Goal: Task Accomplishment & Management: Complete application form

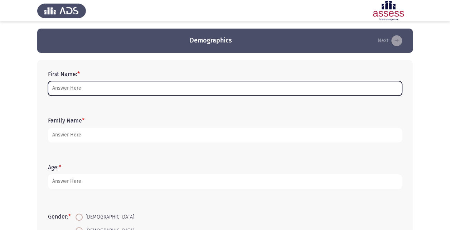
click at [98, 85] on input "First Name: *" at bounding box center [225, 88] width 354 height 15
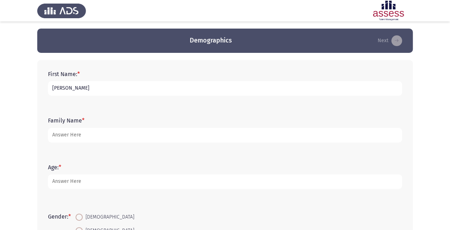
type input "[PERSON_NAME]"
type input "Elshebiny"
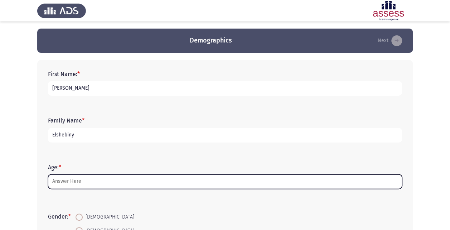
click at [108, 179] on input "Age: *" at bounding box center [225, 182] width 354 height 15
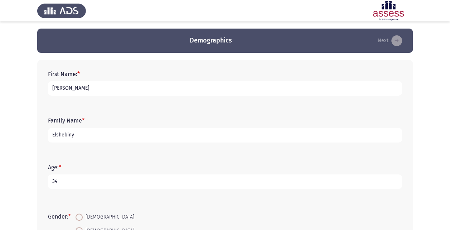
type input "34"
click at [33, 150] on app-assessment-container "Demographics Next First Name: * [PERSON_NAME] Family Name * [PERSON_NAME] Age: …" at bounding box center [225, 207] width 450 height 356
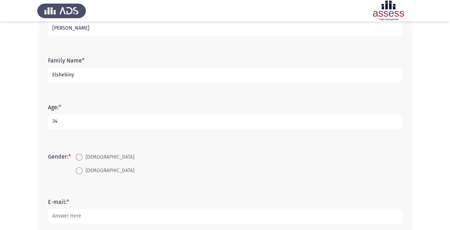
scroll to position [72, 0]
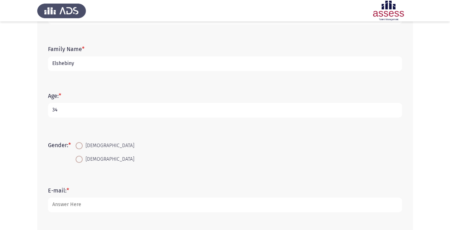
click at [82, 147] on span at bounding box center [78, 145] width 7 height 7
click at [82, 147] on input "[DEMOGRAPHIC_DATA]" at bounding box center [78, 145] width 7 height 7
radio input "true"
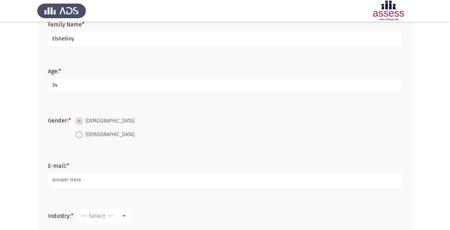
scroll to position [107, 0]
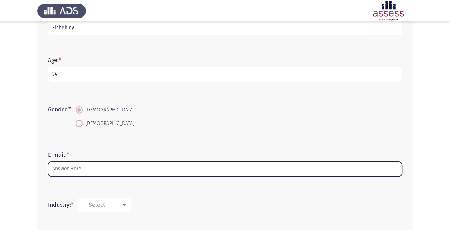
click at [102, 165] on input "E-mail: *" at bounding box center [225, 169] width 354 height 15
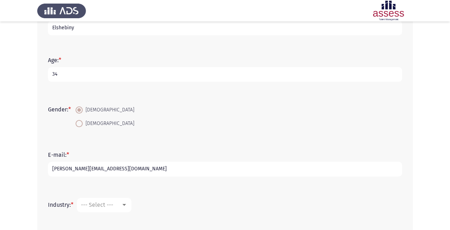
type input "[PERSON_NAME][EMAIL_ADDRESS][DOMAIN_NAME]"
click at [24, 159] on app-assessment-container "Demographics Next First Name: * [PERSON_NAME] Family Name * [PERSON_NAME] Age: …" at bounding box center [225, 99] width 450 height 356
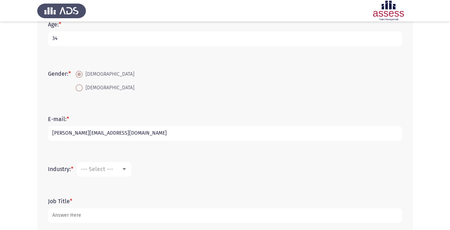
scroll to position [179, 0]
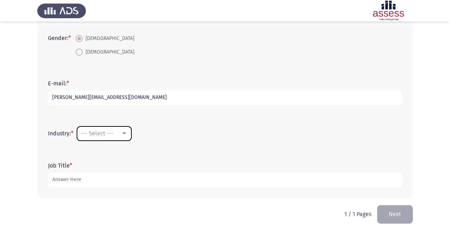
click at [127, 132] on div at bounding box center [124, 134] width 6 height 6
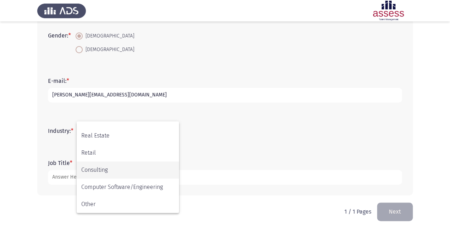
scroll to position [182, 0]
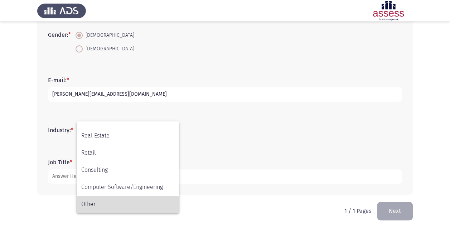
click at [106, 202] on span "Other" at bounding box center [127, 204] width 93 height 17
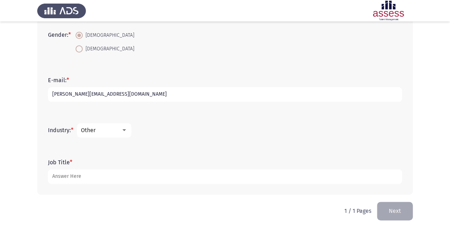
click at [126, 133] on div "Other" at bounding box center [104, 130] width 47 height 6
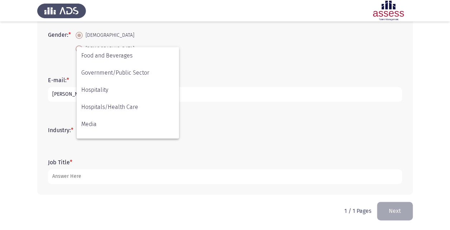
scroll to position [127, 0]
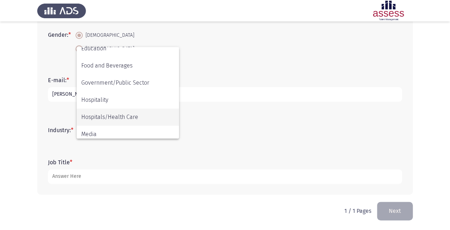
click at [137, 117] on span "Hospitals/Health Care" at bounding box center [127, 117] width 93 height 17
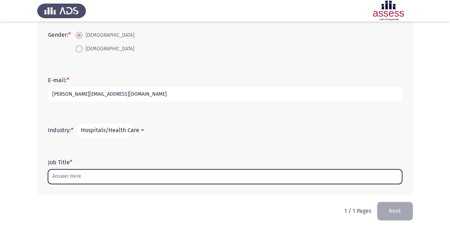
click at [104, 177] on input "Job Title *" at bounding box center [225, 177] width 354 height 15
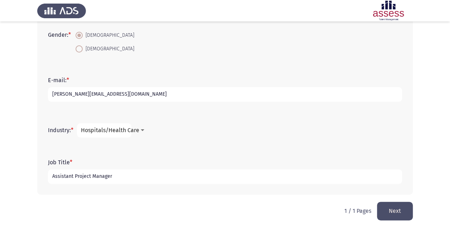
click at [147, 172] on input "Assistant Project Manager" at bounding box center [225, 177] width 354 height 15
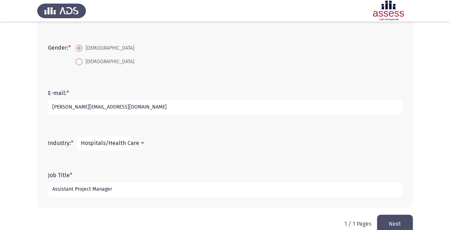
scroll to position [182, 0]
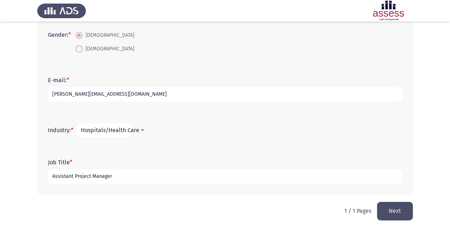
type input "Assistant Project Manager"
click at [64, 189] on div "Job Title * Assistant Project Manager" at bounding box center [224, 171] width 361 height 47
click at [395, 213] on button "Next" at bounding box center [395, 211] width 36 height 18
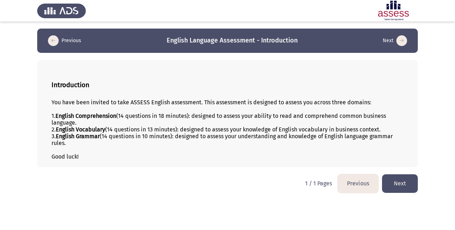
click at [401, 180] on button "Next" at bounding box center [400, 184] width 36 height 18
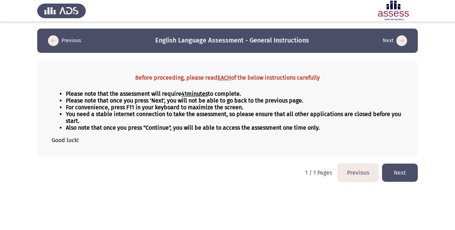
click at [398, 173] on button "Next" at bounding box center [400, 173] width 36 height 18
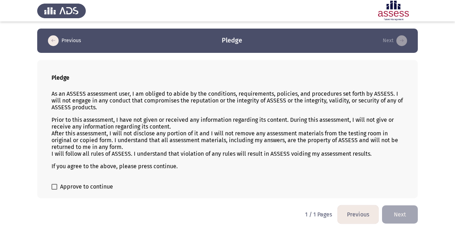
click at [68, 185] on span "Approve to continue" at bounding box center [86, 187] width 53 height 9
click at [54, 190] on input "Approve to continue" at bounding box center [54, 190] width 0 height 0
checkbox input "true"
click at [399, 212] on button "Next" at bounding box center [400, 215] width 36 height 18
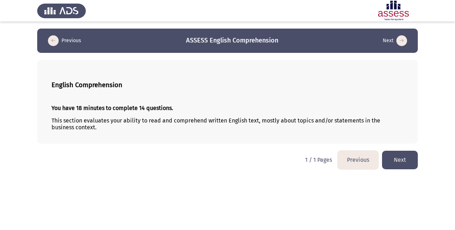
click at [407, 159] on button "Next" at bounding box center [400, 160] width 36 height 18
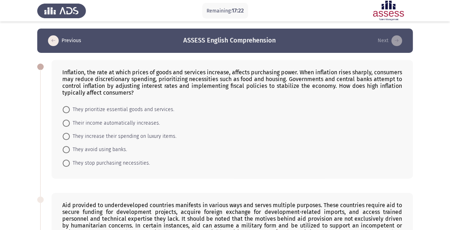
scroll to position [36, 0]
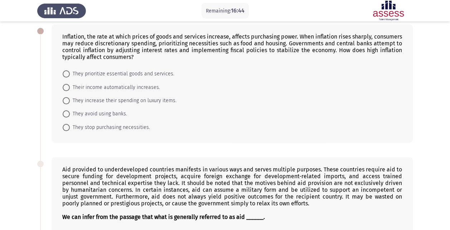
click at [146, 75] on span "They prioritize essential goods and services." at bounding box center [122, 74] width 104 height 9
click at [70, 75] on input "They prioritize essential goods and services." at bounding box center [66, 73] width 7 height 7
radio input "true"
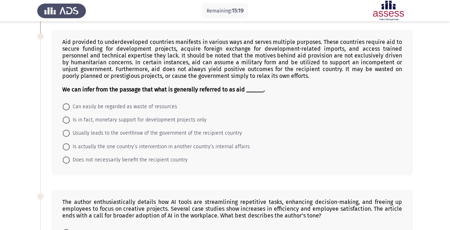
scroll to position [179, 0]
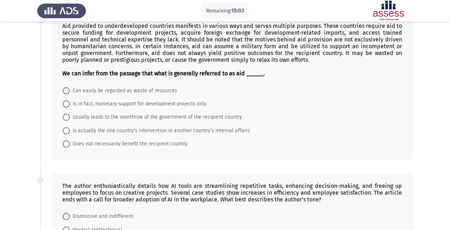
click at [166, 142] on span "Does not necessarily benefit the recipient country" at bounding box center [129, 144] width 118 height 9
click at [70, 142] on input "Does not necessarily benefit the recipient country" at bounding box center [66, 144] width 7 height 7
radio input "true"
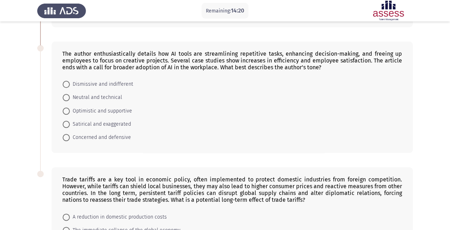
scroll to position [322, 0]
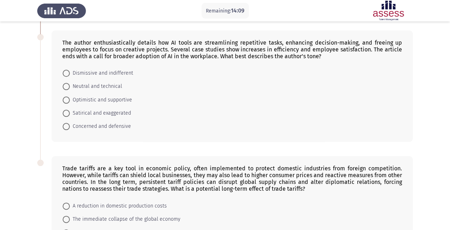
click at [120, 98] on span "Optimistic and supportive" at bounding box center [101, 100] width 62 height 9
click at [70, 98] on input "Optimistic and supportive" at bounding box center [66, 100] width 7 height 7
radio input "true"
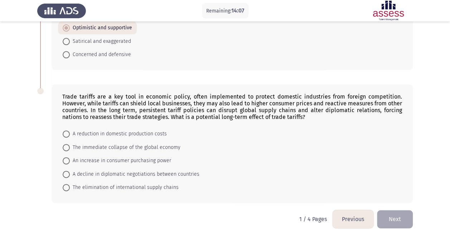
scroll to position [397, 0]
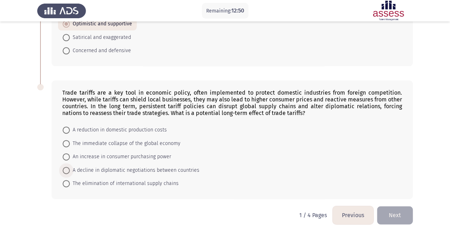
click at [137, 167] on span "A decline in diplomatic negotiations between countries" at bounding box center [134, 170] width 129 height 9
click at [70, 167] on input "A decline in diplomatic negotiations between countries" at bounding box center [66, 170] width 7 height 7
radio input "true"
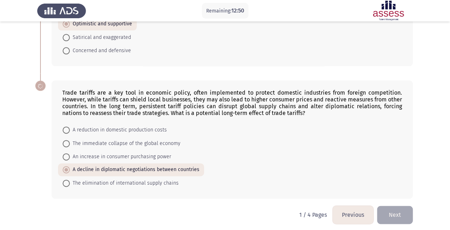
scroll to position [397, 0]
click at [393, 214] on button "Next" at bounding box center [395, 215] width 36 height 18
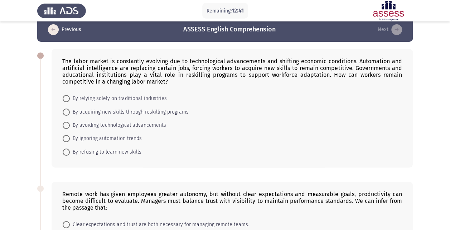
scroll to position [0, 0]
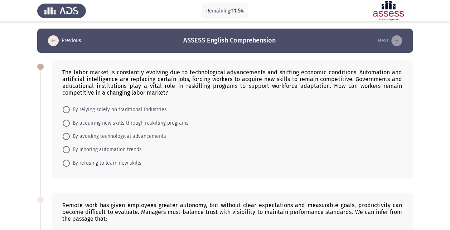
click at [102, 122] on span "By acquiring new skills through reskilling programs" at bounding box center [129, 123] width 119 height 9
click at [70, 122] on input "By acquiring new skills through reskilling programs" at bounding box center [66, 123] width 7 height 7
radio input "true"
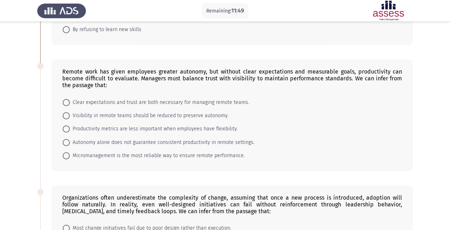
scroll to position [143, 0]
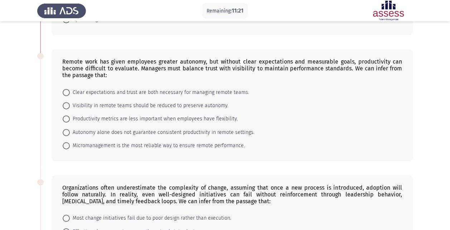
click at [163, 92] on span "Clear expectations and trust are both necessary for managing remote teams." at bounding box center [159, 92] width 179 height 9
click at [70, 92] on input "Clear expectations and trust are both necessary for managing remote teams." at bounding box center [66, 92] width 7 height 7
radio input "true"
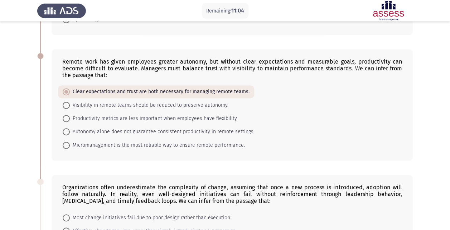
click at [162, 133] on span "Autonomy alone does not guarantee consistent productivity in remote settings." at bounding box center [162, 132] width 185 height 9
click at [70, 133] on input "Autonomy alone does not guarantee consistent productivity in remote settings." at bounding box center [66, 131] width 7 height 7
radio input "true"
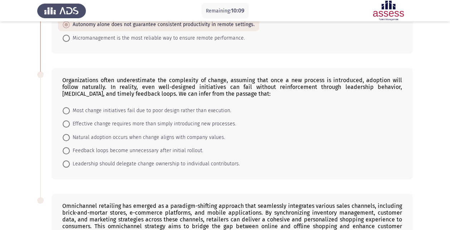
scroll to position [286, 0]
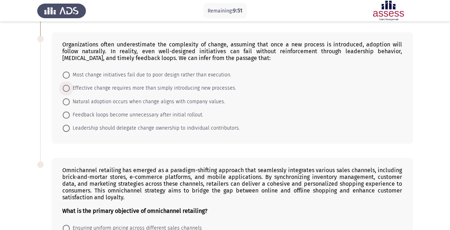
click at [189, 89] on span "Effective change requires more than simply introducing new processes." at bounding box center [153, 88] width 166 height 9
click at [70, 89] on input "Effective change requires more than simply introducing new processes." at bounding box center [66, 88] width 7 height 7
radio input "true"
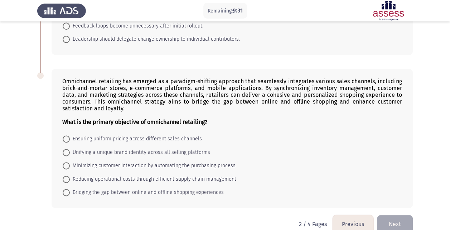
scroll to position [384, 0]
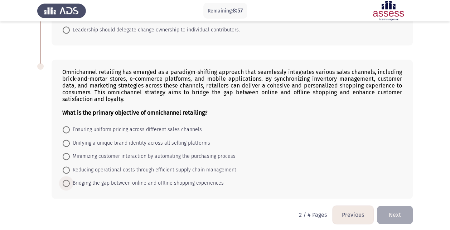
click at [120, 179] on span "Bridging the gap between online and offline shopping experiences" at bounding box center [147, 183] width 154 height 9
click at [70, 180] on input "Bridging the gap between online and offline shopping experiences" at bounding box center [66, 183] width 7 height 7
radio input "true"
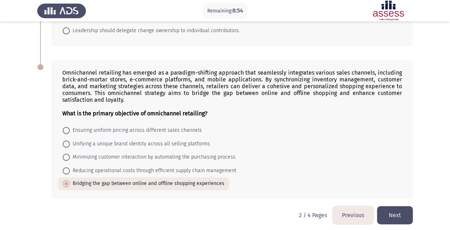
click at [392, 209] on button "Next" at bounding box center [395, 215] width 36 height 18
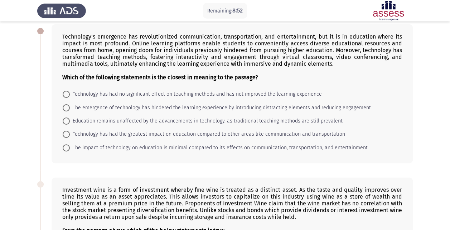
scroll to position [0, 0]
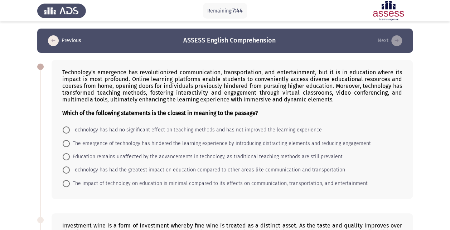
click at [140, 170] on span "Technology has had the greatest impact on education compared to other areas lik…" at bounding box center [207, 170] width 275 height 9
click at [70, 170] on input "Technology has had the greatest impact on education compared to other areas lik…" at bounding box center [66, 170] width 7 height 7
radio input "true"
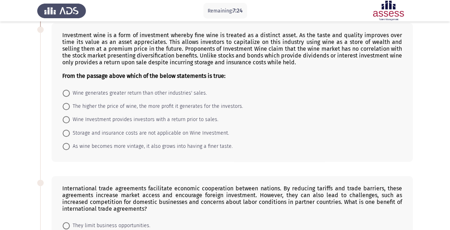
scroll to position [179, 0]
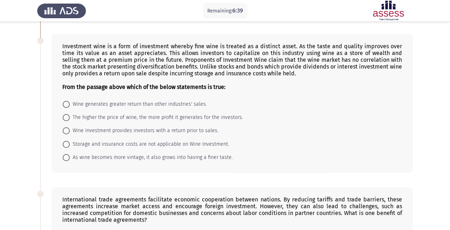
click at [115, 153] on span "As wine becomes more vintage, it also grows into having a finer taste." at bounding box center [151, 157] width 163 height 9
click at [70, 154] on input "As wine becomes more vintage, it also grows into having a finer taste." at bounding box center [66, 157] width 7 height 7
radio input "true"
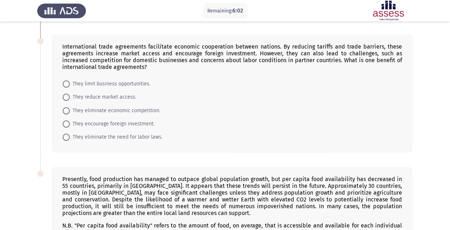
scroll to position [322, 0]
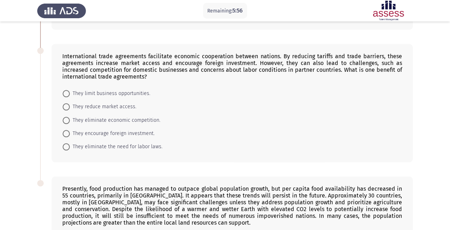
click at [118, 130] on span "They encourage foreign investment." at bounding box center [112, 133] width 85 height 9
click at [70, 130] on input "They encourage foreign investment." at bounding box center [66, 133] width 7 height 7
radio input "true"
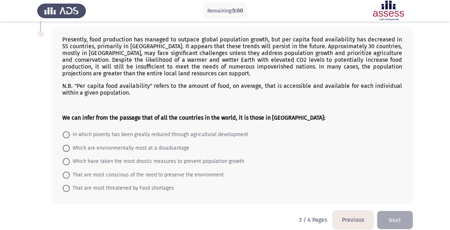
scroll to position [475, 0]
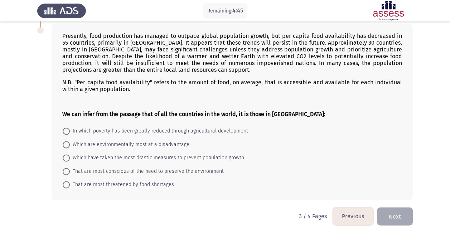
click at [129, 181] on span "That are most threatened by food shortages" at bounding box center [122, 185] width 104 height 9
click at [70, 181] on input "That are most threatened by food shortages" at bounding box center [66, 184] width 7 height 7
radio input "true"
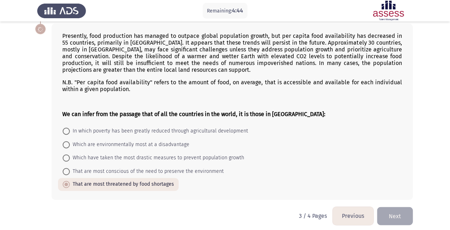
scroll to position [474, 0]
click at [398, 212] on button "Next" at bounding box center [395, 216] width 36 height 18
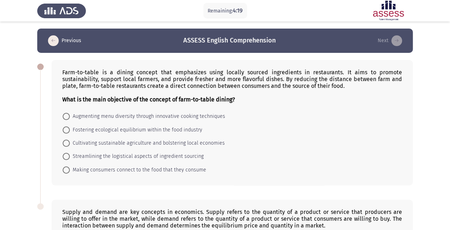
scroll to position [36, 0]
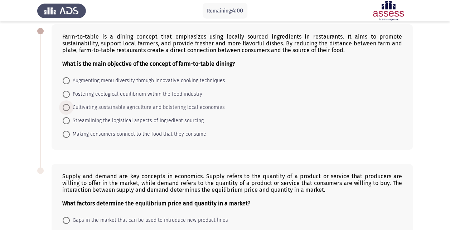
click at [202, 107] on span "Cultivating sustainable agriculture and bolstering local economies" at bounding box center [147, 107] width 155 height 9
click at [70, 107] on input "Cultivating sustainable agriculture and bolstering local economies" at bounding box center [66, 107] width 7 height 7
radio input "true"
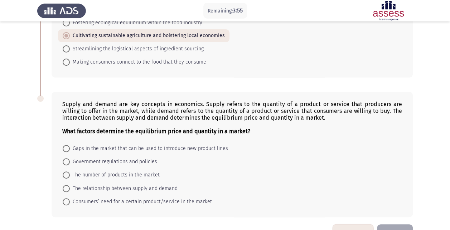
scroll to position [128, 0]
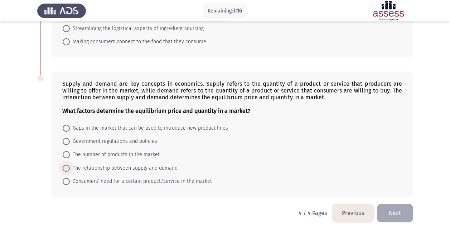
click at [122, 167] on span "The relationship between supply and demand" at bounding box center [124, 168] width 108 height 9
click at [70, 167] on input "The relationship between supply and demand" at bounding box center [66, 168] width 7 height 7
radio input "true"
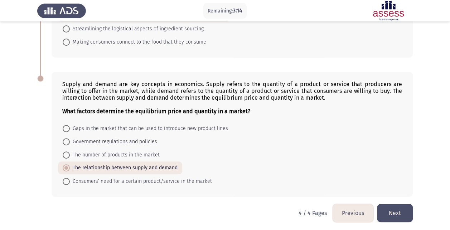
click at [393, 209] on button "Next" at bounding box center [395, 213] width 36 height 18
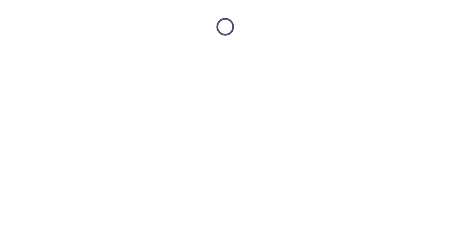
scroll to position [0, 0]
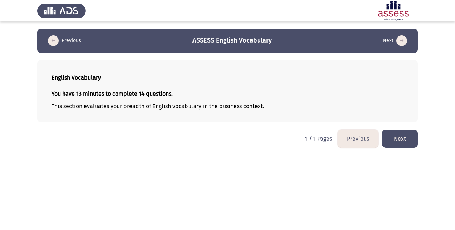
click at [397, 140] on button "Next" at bounding box center [400, 139] width 36 height 18
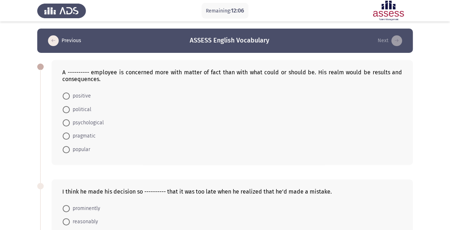
click at [81, 135] on span "pragmatic" at bounding box center [83, 136] width 26 height 9
click at [70, 135] on input "pragmatic" at bounding box center [66, 136] width 7 height 7
radio input "true"
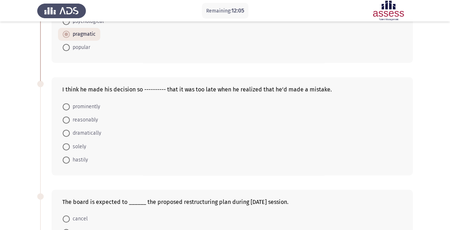
scroll to position [107, 0]
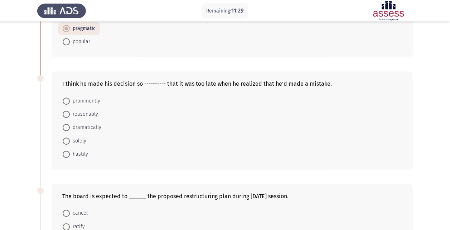
click at [82, 153] on span "hastily" at bounding box center [79, 154] width 18 height 9
click at [70, 153] on input "hastily" at bounding box center [66, 154] width 7 height 7
radio input "true"
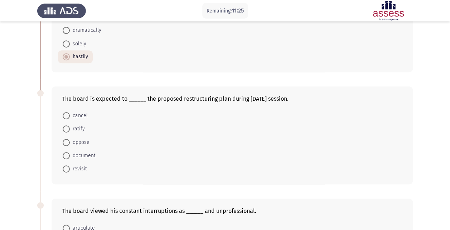
scroll to position [215, 0]
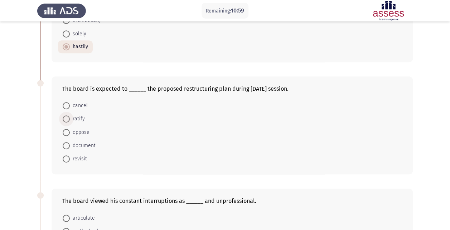
click at [78, 117] on span "ratify" at bounding box center [77, 119] width 15 height 9
click at [70, 117] on input "ratify" at bounding box center [66, 119] width 7 height 7
radio input "true"
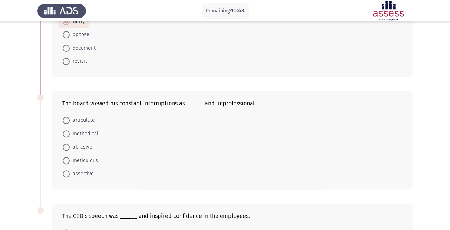
scroll to position [322, 0]
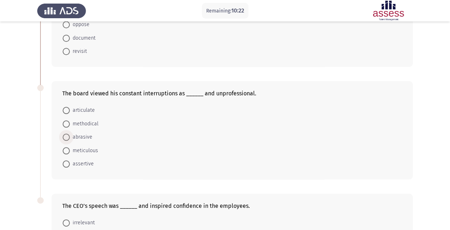
click at [82, 135] on span "abrasive" at bounding box center [81, 137] width 23 height 9
click at [70, 135] on input "abrasive" at bounding box center [66, 137] width 7 height 7
radio input "true"
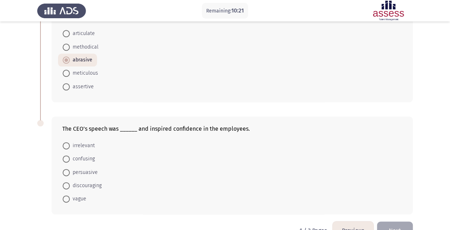
scroll to position [415, 0]
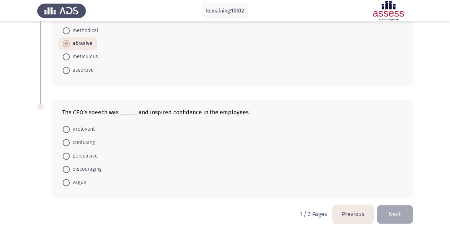
click at [93, 153] on span "persuasive" at bounding box center [84, 156] width 28 height 9
click at [70, 153] on input "persuasive" at bounding box center [66, 156] width 7 height 7
radio input "true"
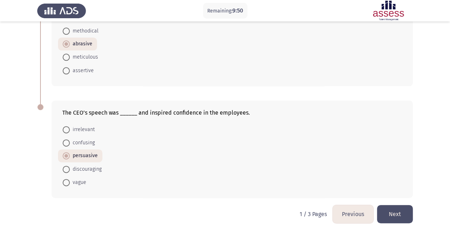
click at [401, 210] on button "Next" at bounding box center [395, 214] width 36 height 18
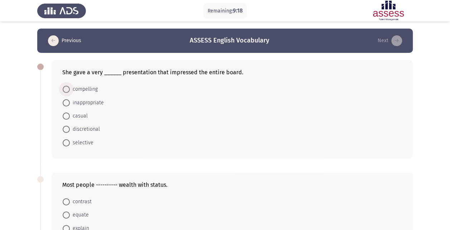
click at [86, 89] on span "compelling" at bounding box center [84, 89] width 28 height 9
click at [70, 89] on input "compelling" at bounding box center [66, 89] width 7 height 7
radio input "true"
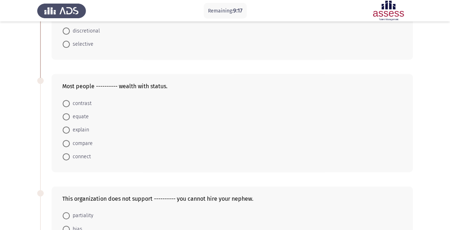
scroll to position [107, 0]
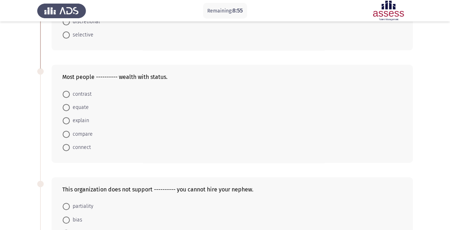
click at [83, 147] on span "connect" at bounding box center [80, 147] width 21 height 9
click at [70, 147] on input "connect" at bounding box center [66, 147] width 7 height 7
radio input "true"
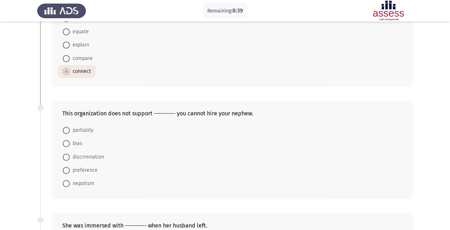
scroll to position [143, 0]
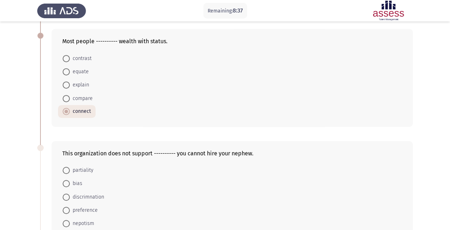
click at [82, 71] on span "equate" at bounding box center [79, 72] width 19 height 9
click at [70, 71] on input "equate" at bounding box center [66, 71] width 7 height 7
radio input "true"
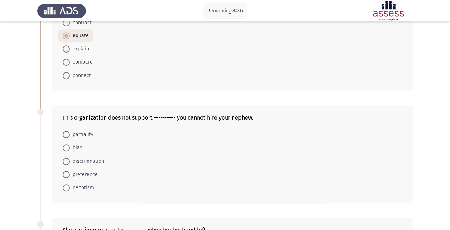
scroll to position [215, 0]
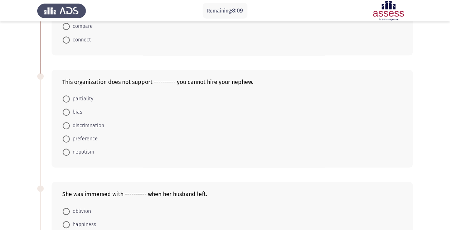
click at [84, 153] on span "nepotism" at bounding box center [82, 152] width 24 height 9
click at [70, 153] on input "nepotism" at bounding box center [66, 152] width 7 height 7
radio input "true"
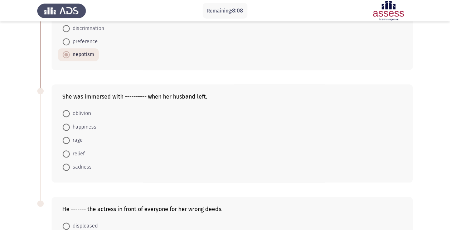
scroll to position [322, 0]
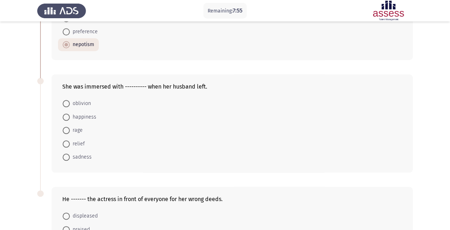
click at [83, 103] on span "oblivion" at bounding box center [80, 103] width 21 height 9
click at [70, 103] on input "oblivion" at bounding box center [66, 103] width 7 height 7
radio input "true"
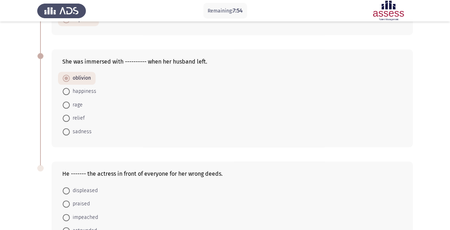
scroll to position [358, 0]
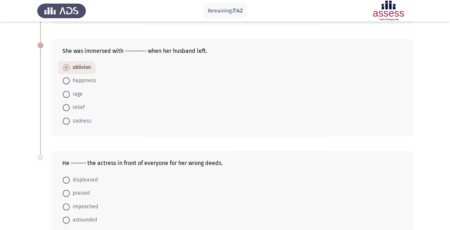
click at [69, 118] on span at bounding box center [66, 121] width 7 height 7
click at [69, 118] on input "sadness" at bounding box center [66, 121] width 7 height 7
radio input "true"
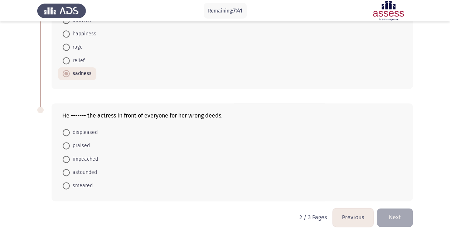
scroll to position [409, 0]
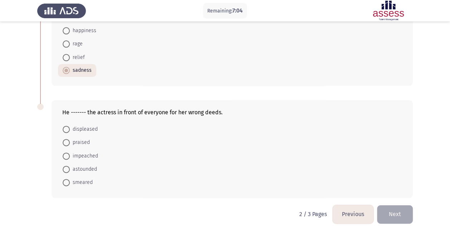
click at [84, 179] on span "smeared" at bounding box center [81, 183] width 23 height 9
click at [70, 179] on input "smeared" at bounding box center [66, 182] width 7 height 7
radio input "true"
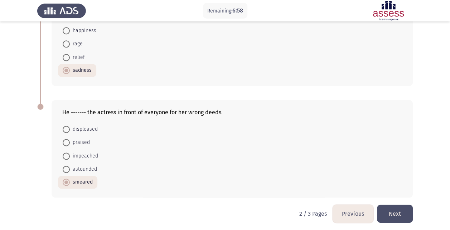
click at [394, 215] on button "Next" at bounding box center [395, 214] width 36 height 18
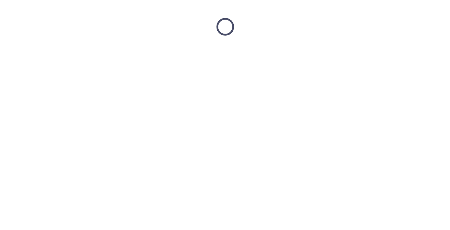
scroll to position [0, 0]
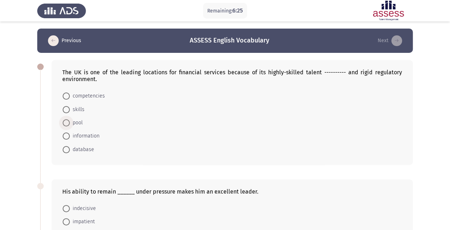
click at [77, 120] on span "pool" at bounding box center [76, 123] width 13 height 9
click at [70, 120] on input "pool" at bounding box center [66, 122] width 7 height 7
radio input "true"
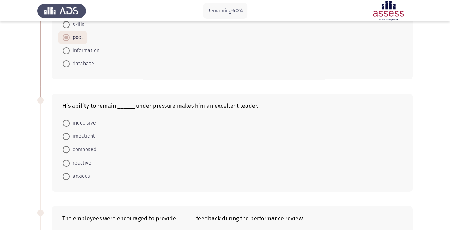
scroll to position [107, 0]
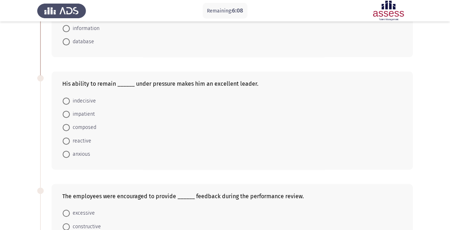
click at [85, 140] on span "reactive" at bounding box center [80, 141] width 21 height 9
click at [70, 140] on input "reactive" at bounding box center [66, 141] width 7 height 7
radio input "true"
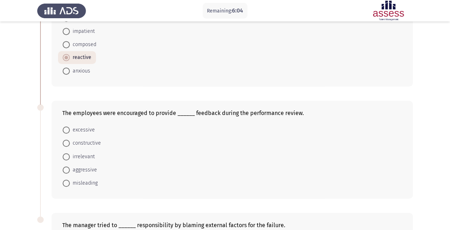
scroll to position [179, 0]
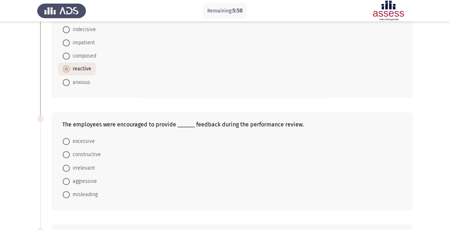
click at [74, 57] on span "composed" at bounding box center [83, 56] width 26 height 9
click at [70, 57] on input "composed" at bounding box center [66, 56] width 7 height 7
radio input "true"
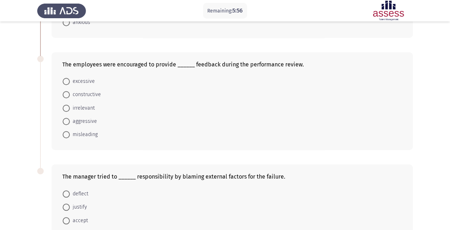
scroll to position [250, 0]
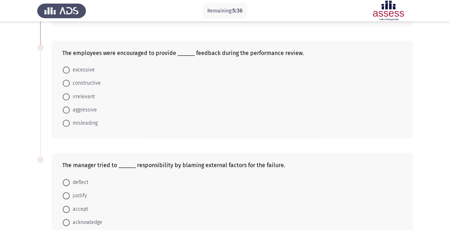
click at [89, 82] on span "constructive" at bounding box center [85, 83] width 31 height 9
click at [70, 82] on input "constructive" at bounding box center [66, 83] width 7 height 7
radio input "true"
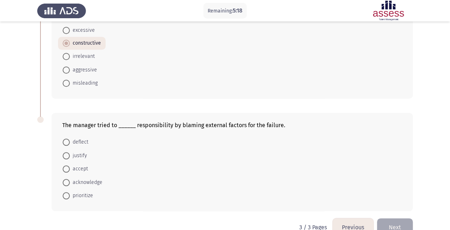
scroll to position [304, 0]
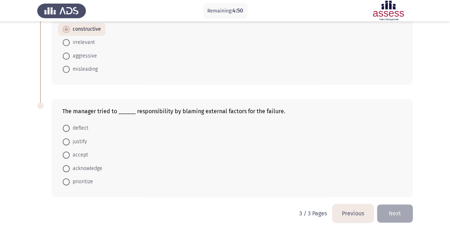
click at [78, 126] on span "deflect" at bounding box center [79, 128] width 19 height 9
click at [70, 126] on input "deflect" at bounding box center [66, 128] width 7 height 7
radio input "true"
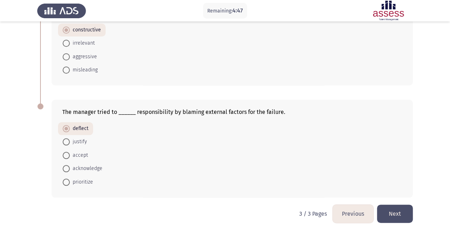
click at [393, 214] on button "Next" at bounding box center [395, 214] width 36 height 18
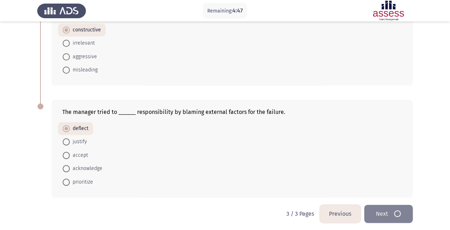
scroll to position [0, 0]
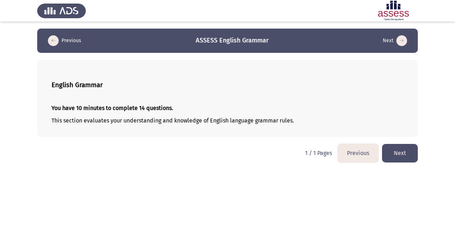
click at [404, 154] on button "Next" at bounding box center [400, 153] width 36 height 18
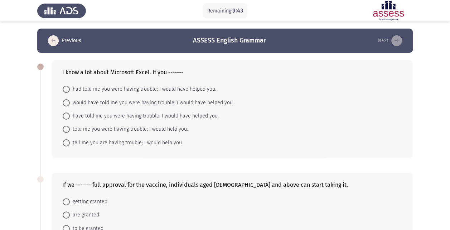
scroll to position [36, 0]
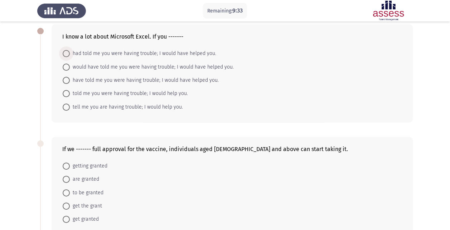
click at [136, 54] on span "had told me you were having trouble; I would have helped you." at bounding box center [143, 53] width 146 height 9
click at [70, 54] on input "had told me you were having trouble; I would have helped you." at bounding box center [66, 53] width 7 height 7
radio input "true"
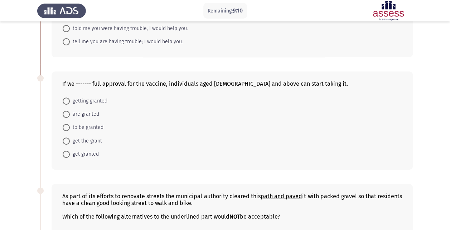
scroll to position [107, 0]
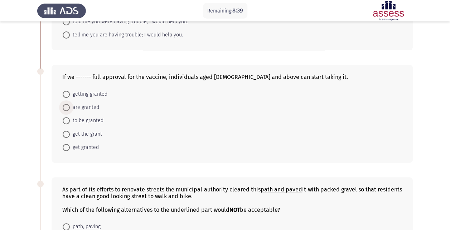
click at [82, 109] on span "are granted" at bounding box center [84, 107] width 29 height 9
click at [70, 109] on input "are granted" at bounding box center [66, 107] width 7 height 7
radio input "true"
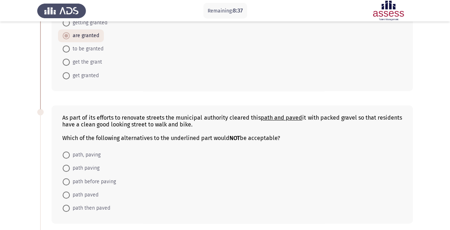
scroll to position [215, 0]
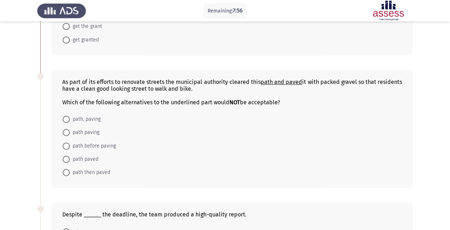
click at [91, 143] on span "path before paving" at bounding box center [93, 146] width 46 height 9
click at [70, 143] on input "path before paving" at bounding box center [66, 146] width 7 height 7
radio input "true"
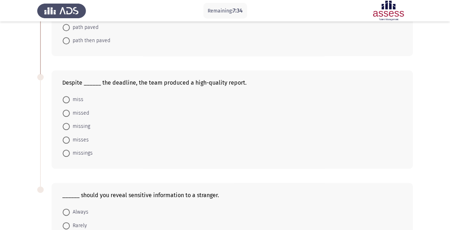
scroll to position [358, 0]
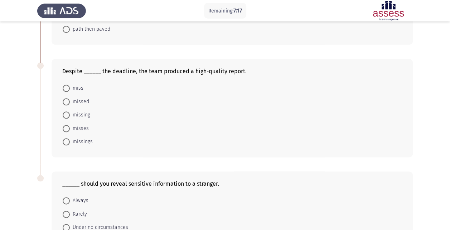
click at [77, 111] on span "missing" at bounding box center [80, 115] width 20 height 9
click at [70, 112] on input "missing" at bounding box center [66, 115] width 7 height 7
radio input "true"
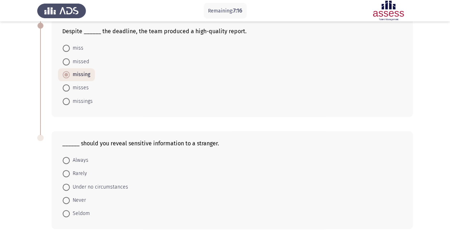
scroll to position [429, 0]
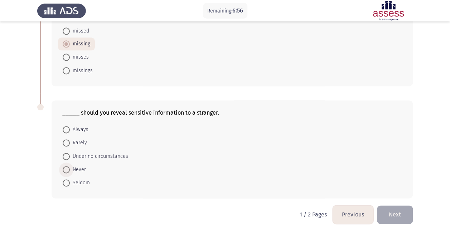
click at [73, 166] on span "Never" at bounding box center [78, 170] width 16 height 9
click at [70, 166] on input "Never" at bounding box center [66, 169] width 7 height 7
radio input "true"
click at [109, 156] on span "Under no circumstances" at bounding box center [99, 156] width 58 height 9
click at [70, 156] on input "Under no circumstances" at bounding box center [66, 156] width 7 height 7
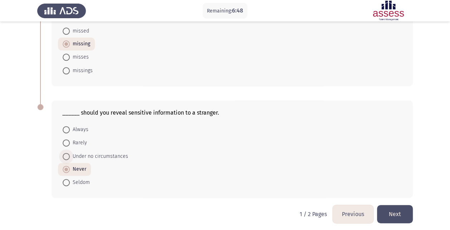
radio input "true"
click at [392, 210] on button "Next" at bounding box center [395, 214] width 36 height 18
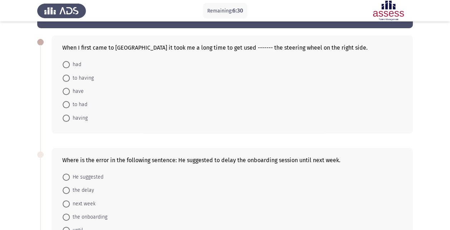
scroll to position [36, 0]
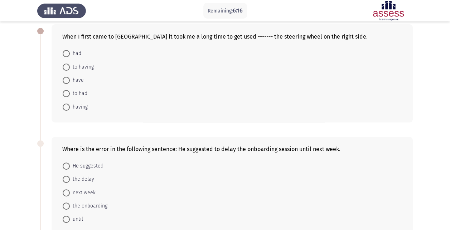
click at [79, 106] on span "having" at bounding box center [79, 107] width 18 height 9
click at [70, 106] on input "having" at bounding box center [66, 107] width 7 height 7
radio input "true"
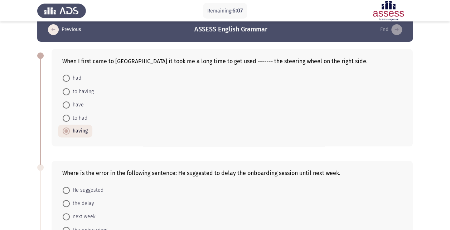
scroll to position [0, 0]
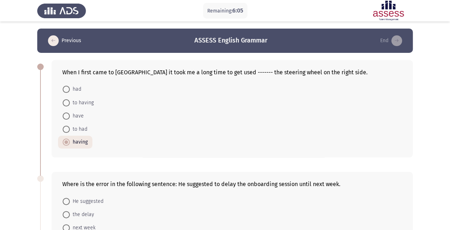
click at [69, 101] on span at bounding box center [66, 102] width 7 height 7
click at [69, 101] on input "to having" at bounding box center [66, 102] width 7 height 7
radio input "true"
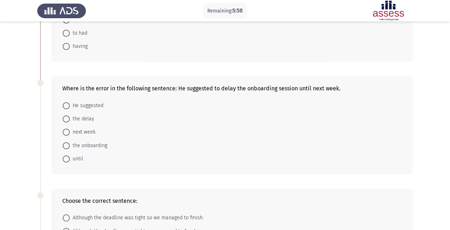
scroll to position [107, 0]
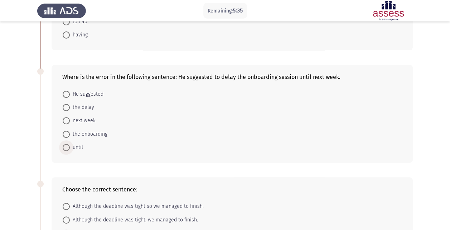
click at [76, 145] on span "until" at bounding box center [76, 147] width 13 height 9
click at [70, 145] on input "until" at bounding box center [66, 147] width 7 height 7
radio input "true"
click at [85, 104] on span "the delay" at bounding box center [82, 107] width 24 height 9
click at [70, 104] on input "the delay" at bounding box center [66, 107] width 7 height 7
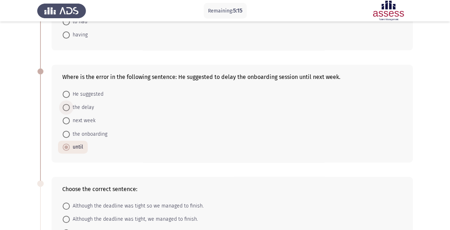
radio input "true"
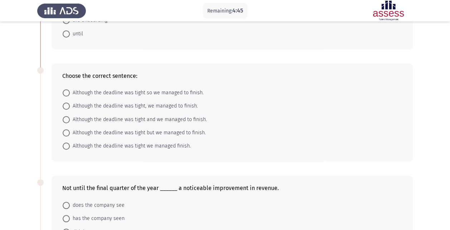
scroll to position [230, 0]
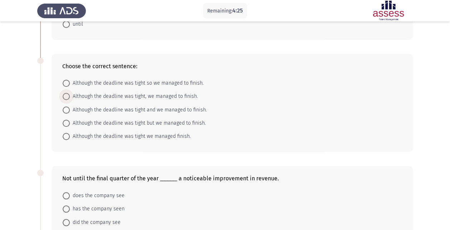
click at [181, 96] on span "Although the deadline was tight, we managed to finish." at bounding box center [134, 96] width 128 height 9
click at [70, 96] on input "Although the deadline was tight, we managed to finish." at bounding box center [66, 96] width 7 height 7
radio input "true"
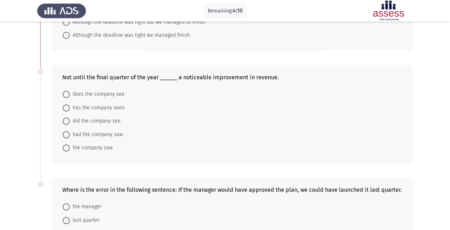
scroll to position [338, 0]
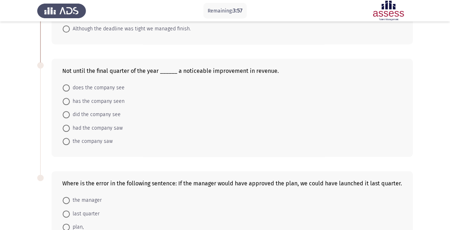
click at [97, 139] on span "the company saw" at bounding box center [91, 141] width 43 height 9
click at [70, 139] on input "the company saw" at bounding box center [66, 141] width 7 height 7
radio input "true"
click at [105, 112] on span "did the company see" at bounding box center [95, 115] width 51 height 9
click at [70, 112] on input "did the company see" at bounding box center [66, 114] width 7 height 7
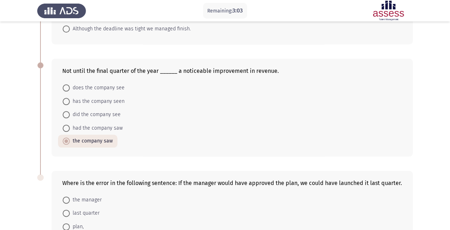
radio input "true"
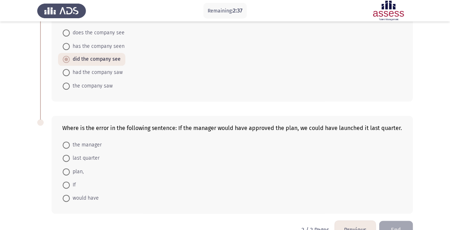
scroll to position [409, 0]
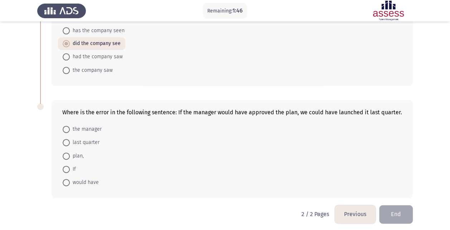
click at [84, 180] on span "would have" at bounding box center [84, 183] width 29 height 9
click at [70, 180] on input "would have" at bounding box center [66, 182] width 7 height 7
radio input "true"
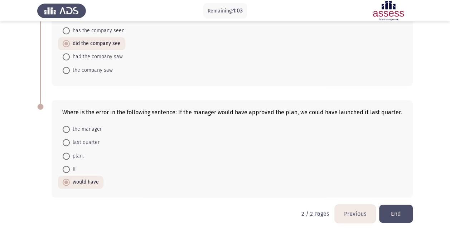
click at [393, 209] on button "End" at bounding box center [396, 214] width 34 height 18
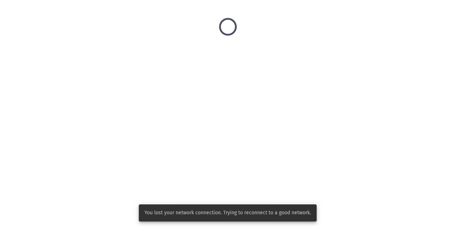
scroll to position [0, 0]
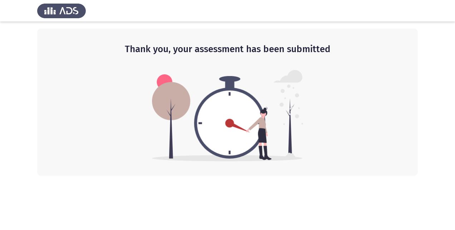
click at [423, 100] on app-default-page "Thank you, your assessment has been submitted" at bounding box center [227, 88] width 455 height 176
click at [70, 10] on img at bounding box center [61, 11] width 49 height 20
click at [446, 44] on app-default-page "Thank you, your assessment has been submitted" at bounding box center [227, 88] width 455 height 176
